Goal: Find specific page/section: Find specific page/section

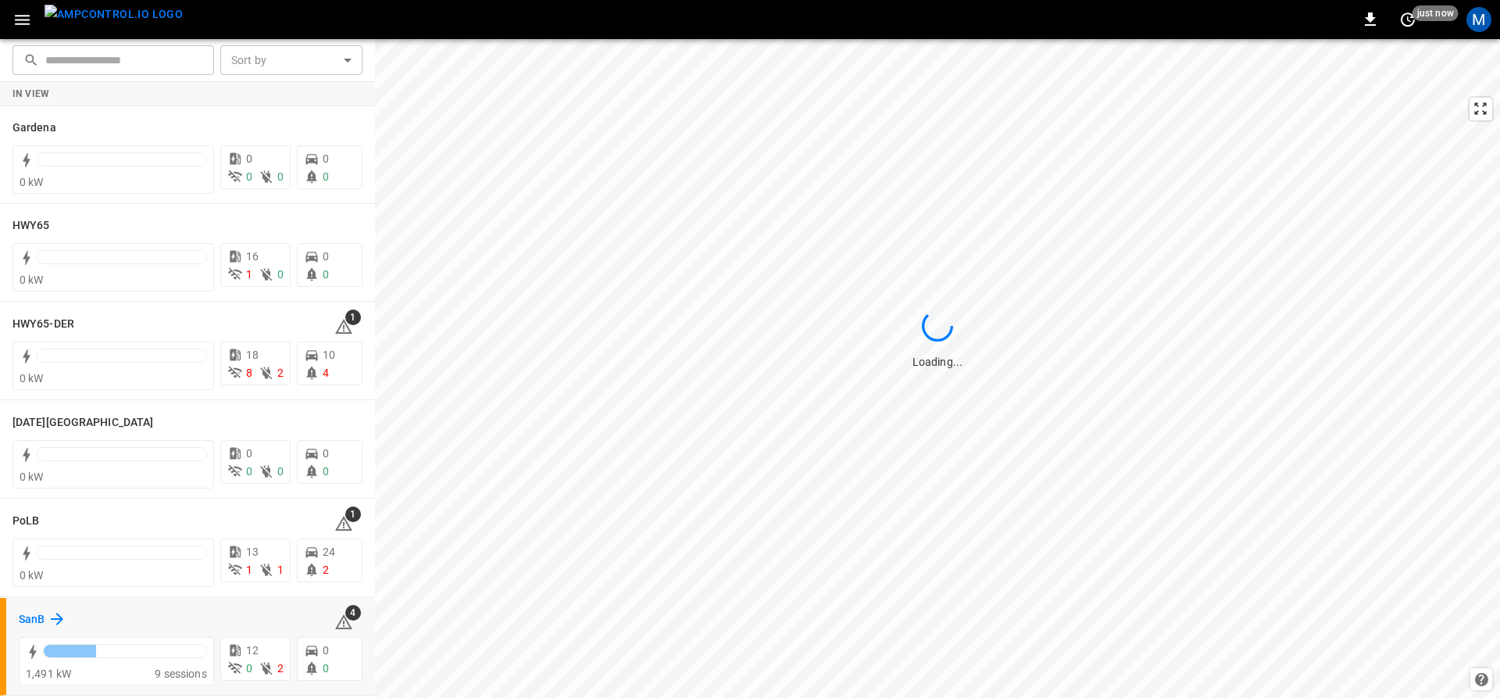
click at [33, 614] on h6 "SanB" at bounding box center [32, 619] width 26 height 17
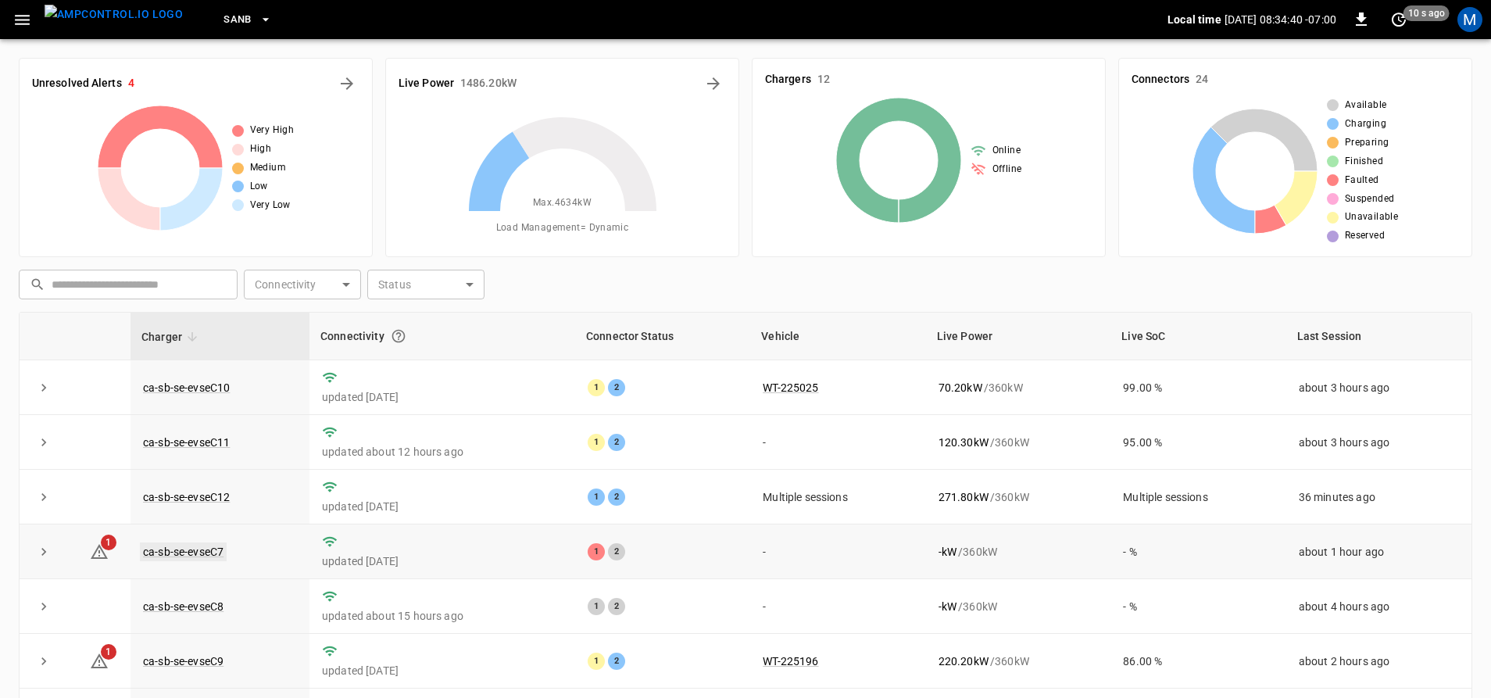
click at [207, 556] on link "ca-sb-se-evseC7" at bounding box center [183, 551] width 87 height 19
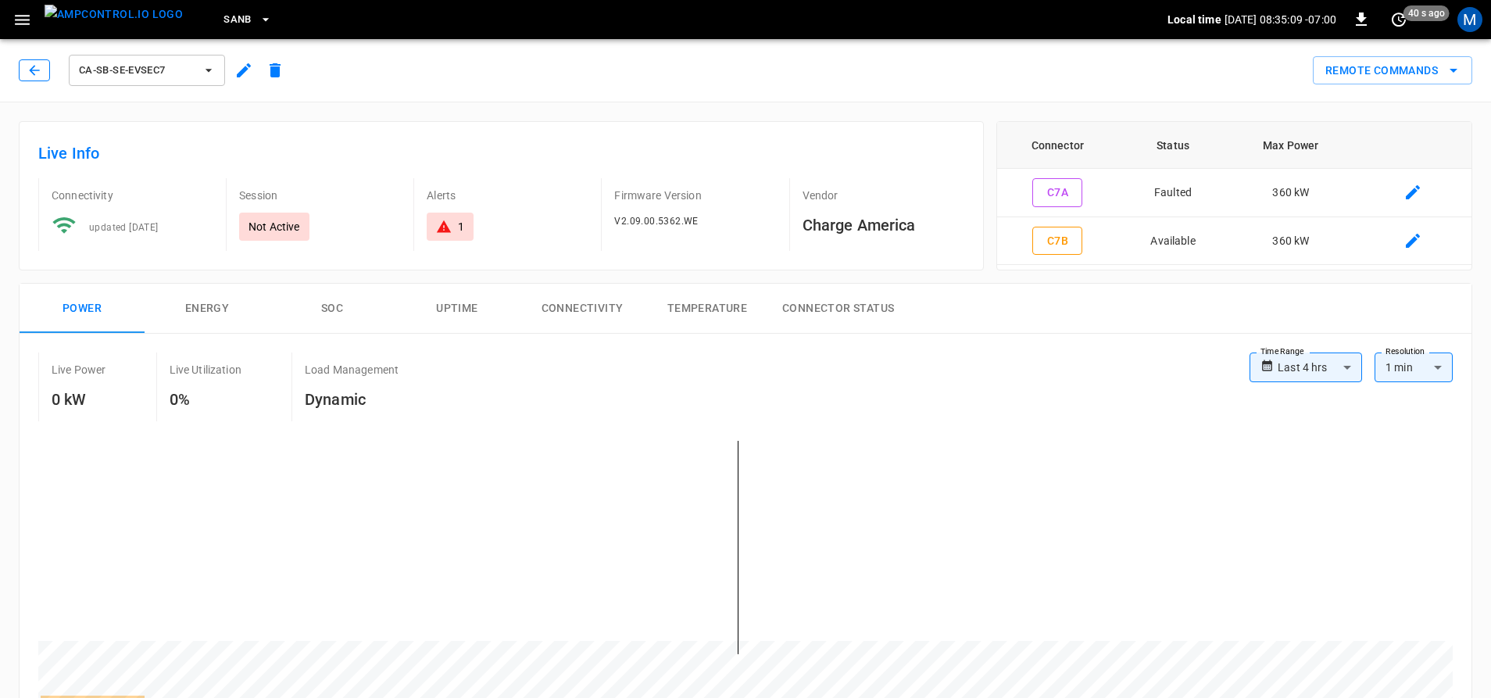
click at [45, 72] on button "button" at bounding box center [34, 70] width 31 height 22
